Goal: Transaction & Acquisition: Purchase product/service

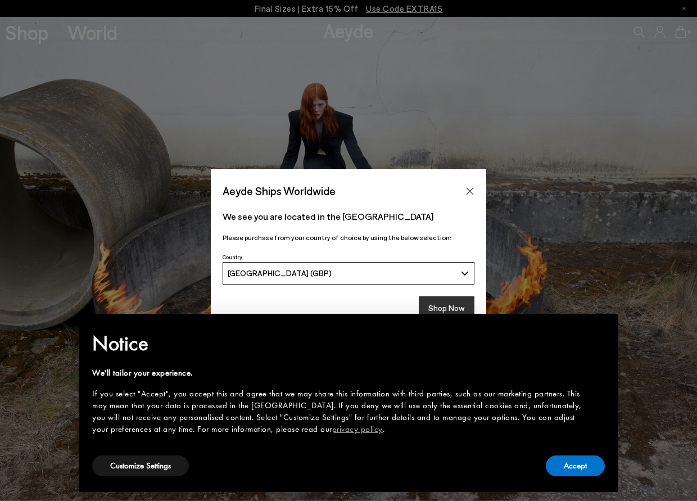
click at [457, 300] on button "Shop Now" at bounding box center [447, 308] width 56 height 24
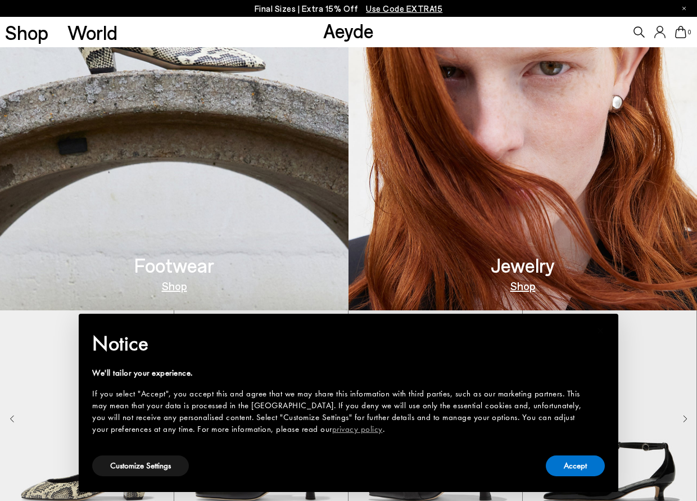
scroll to position [618, 0]
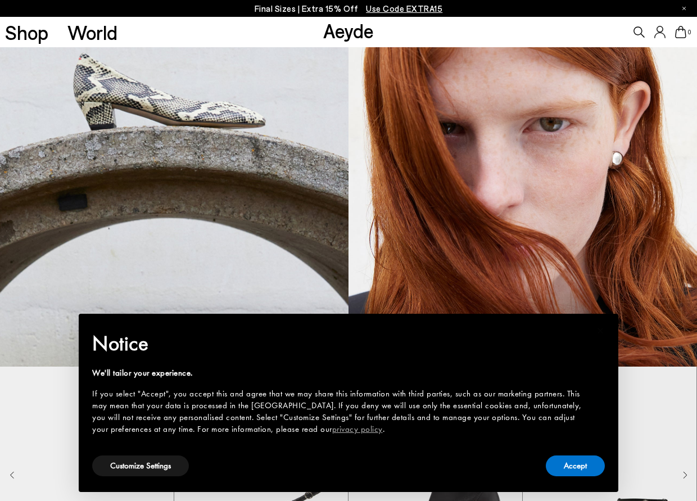
click at [197, 276] on img at bounding box center [174, 124] width 349 height 484
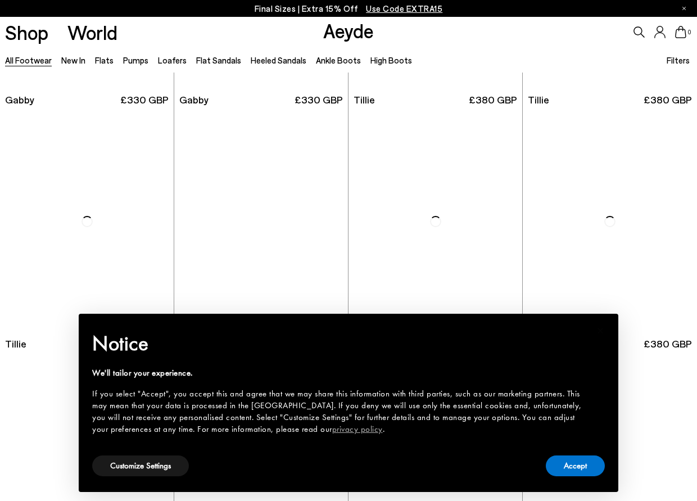
scroll to position [2474, 0]
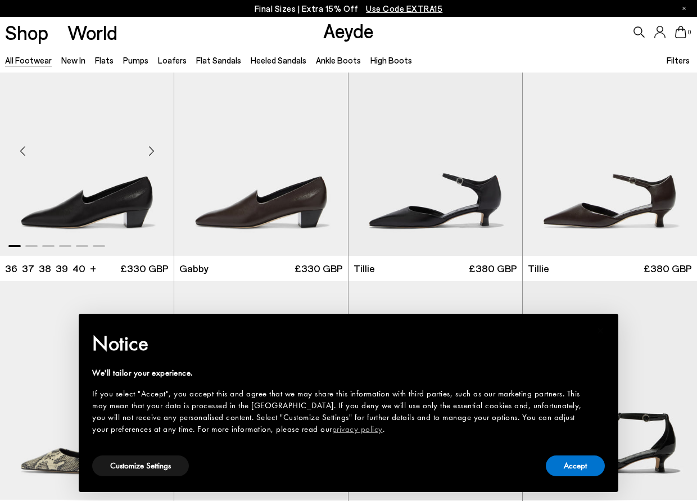
click at [116, 202] on img "1 / 6" at bounding box center [87, 146] width 174 height 219
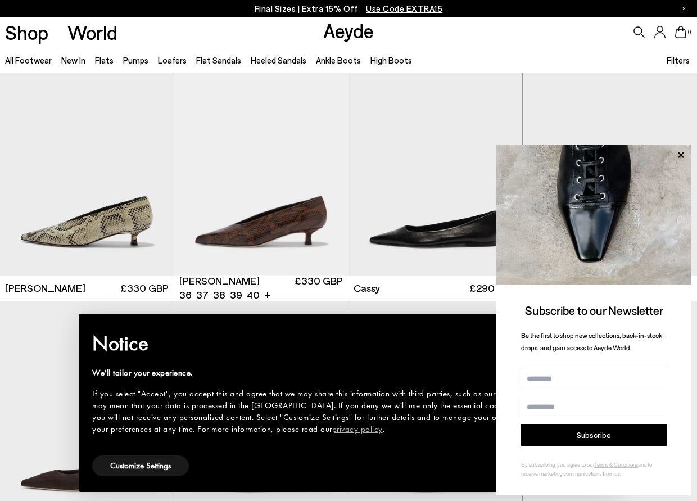
scroll to position [3542, 0]
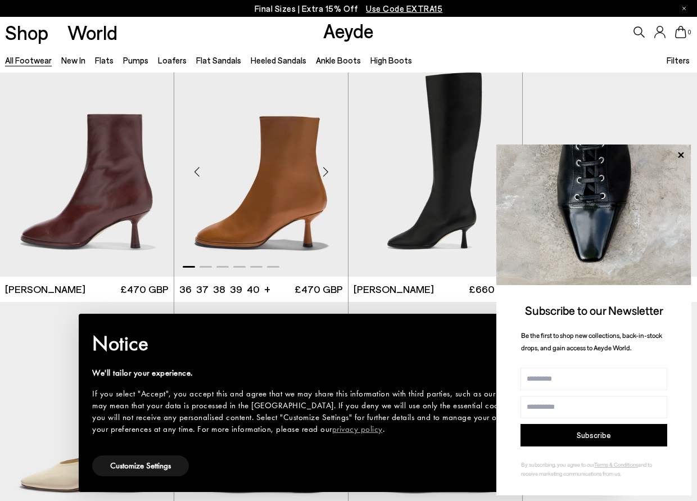
scroll to position [4947, 0]
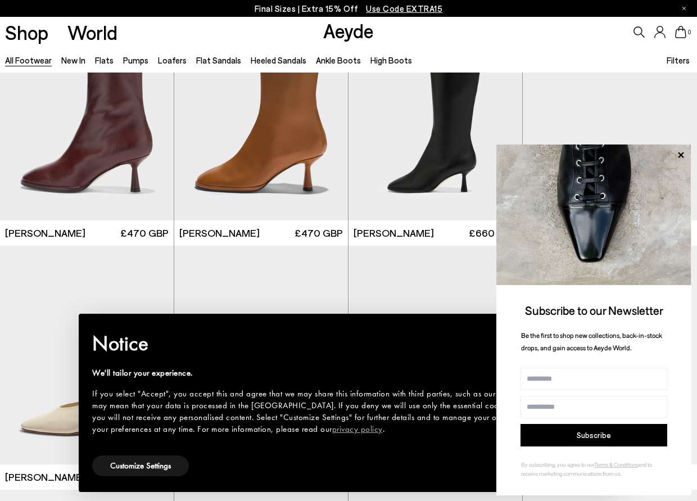
drag, startPoint x: 485, startPoint y: 51, endPoint x: 698, endPoint y: 115, distance: 222.3
click at [485, 51] on div "All Footwear New In Flats Pumps Loafers Flat Sandals Heeled Sandals Ankle Boots…" at bounding box center [348, 59] width 697 height 25
click at [686, 152] on icon at bounding box center [681, 155] width 15 height 15
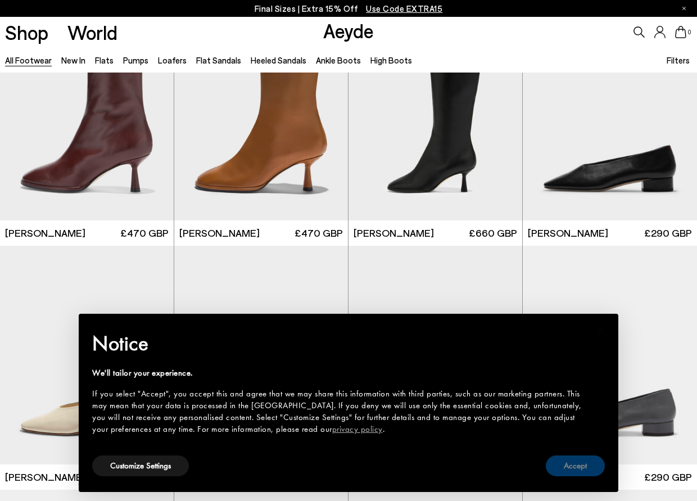
click at [573, 468] on button "Accept" at bounding box center [575, 465] width 59 height 21
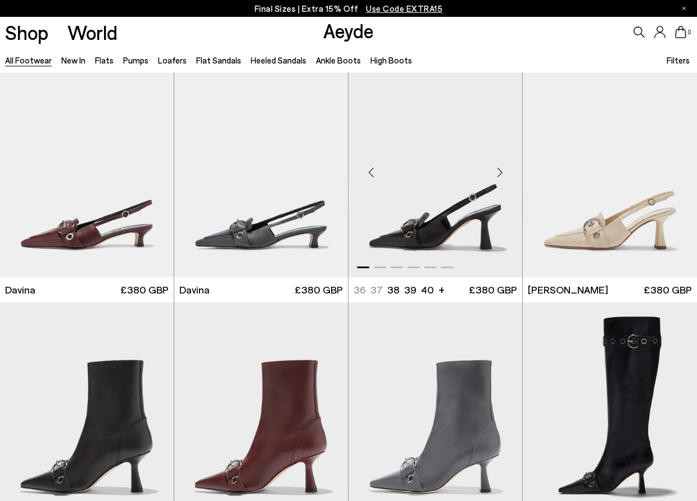
scroll to position [5791, 0]
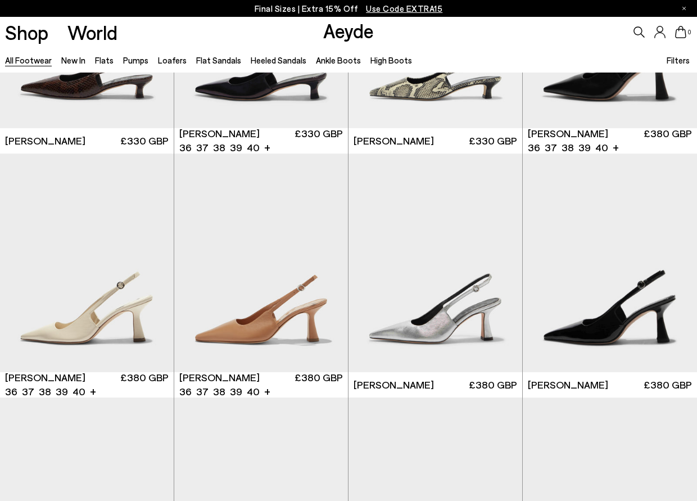
scroll to position [7140, 0]
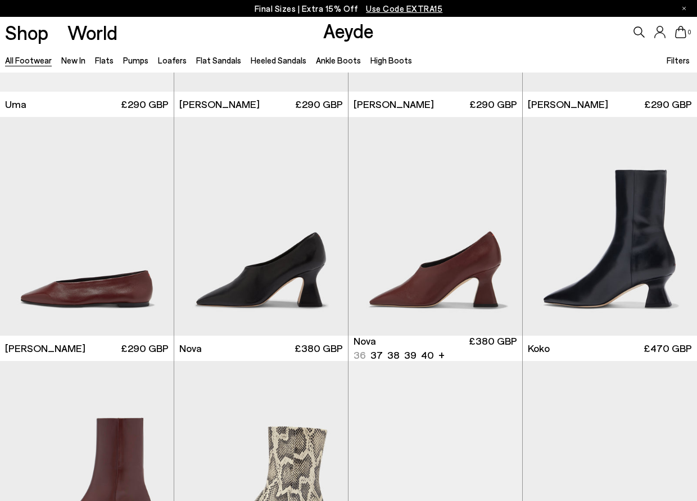
scroll to position [7927, 0]
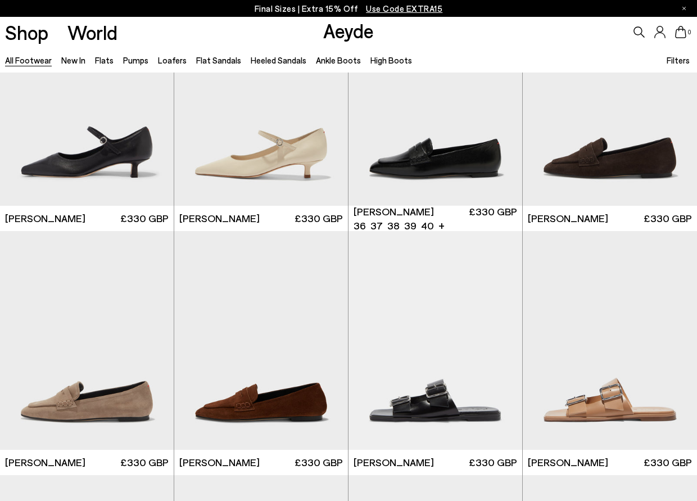
scroll to position [9951, 0]
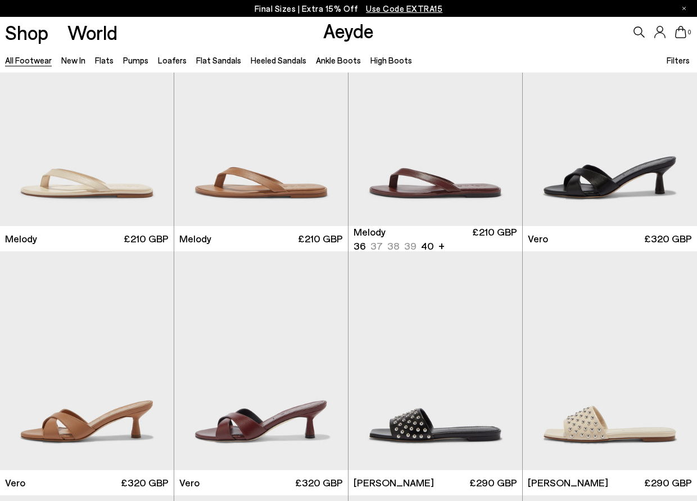
scroll to position [11582, 0]
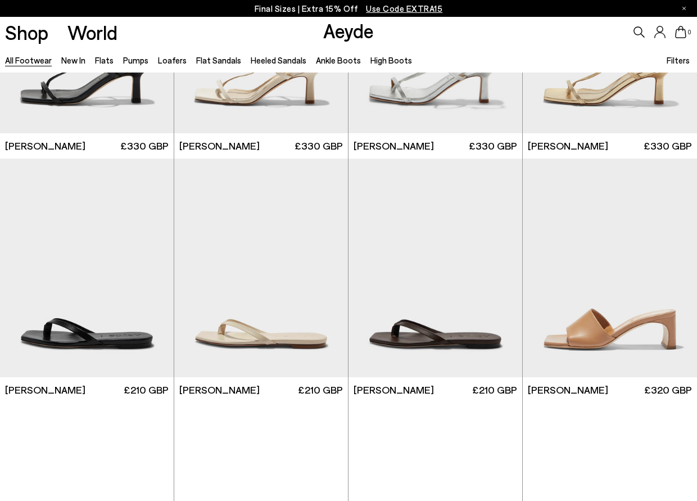
scroll to position [12818, 0]
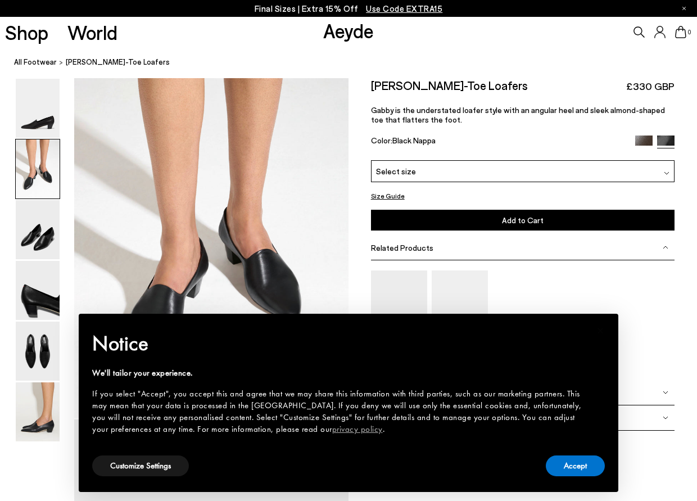
scroll to position [450, 0]
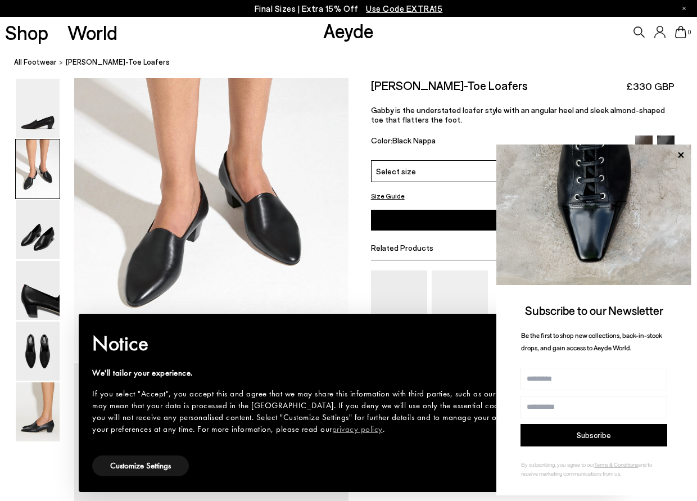
click at [474, 64] on ol "All Footwear [PERSON_NAME]-Toe Loafers" at bounding box center [355, 62] width 683 height 12
